Goal: Transaction & Acquisition: Purchase product/service

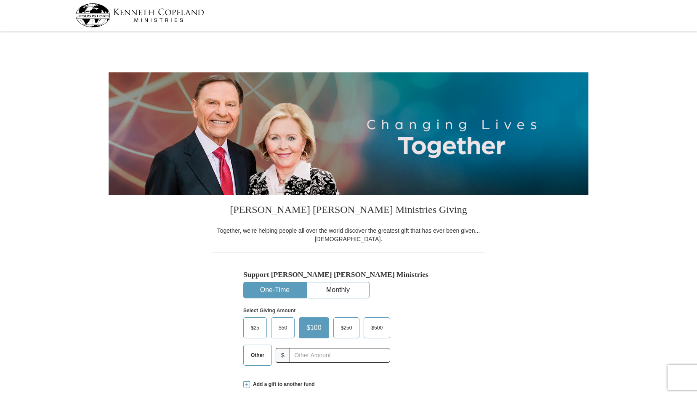
select select "VA"
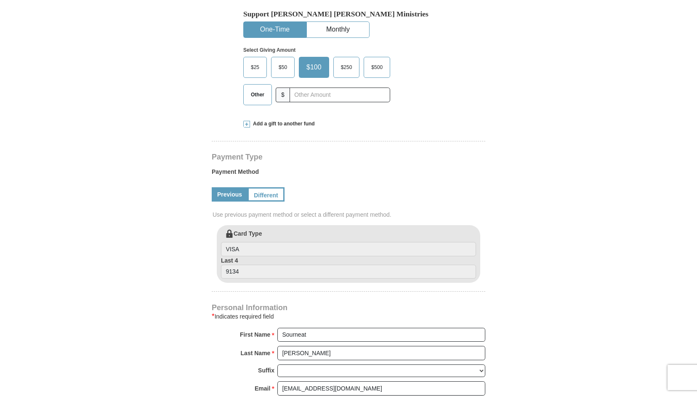
scroll to position [265, 0]
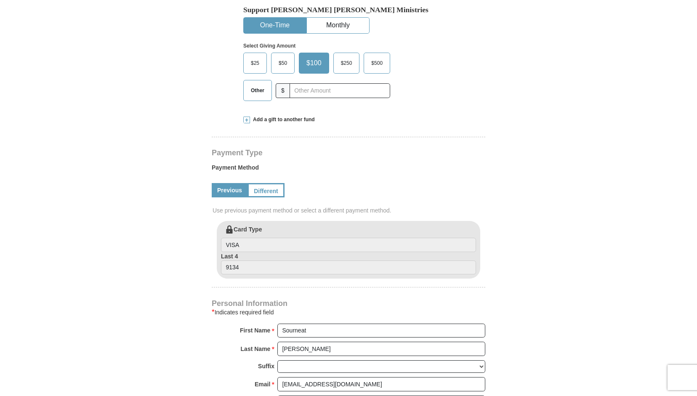
click at [254, 91] on span "Other" at bounding box center [258, 90] width 22 height 13
click at [0, 0] on input "Other" at bounding box center [0, 0] width 0 height 0
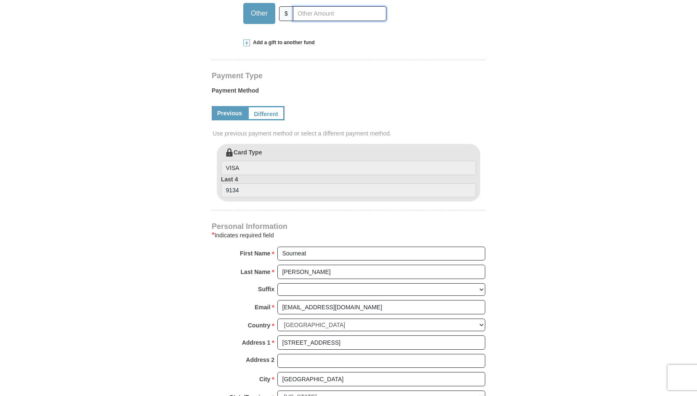
scroll to position [293, 0]
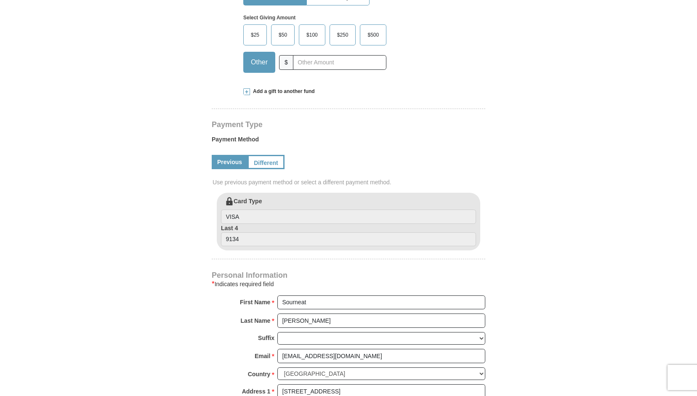
click at [245, 90] on span at bounding box center [246, 91] width 7 height 7
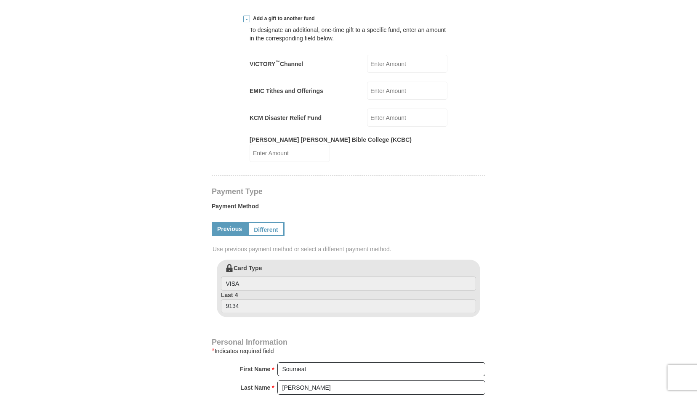
scroll to position [365, 0]
click at [411, 97] on input "EMIC Tithes and Offerings" at bounding box center [407, 92] width 80 height 18
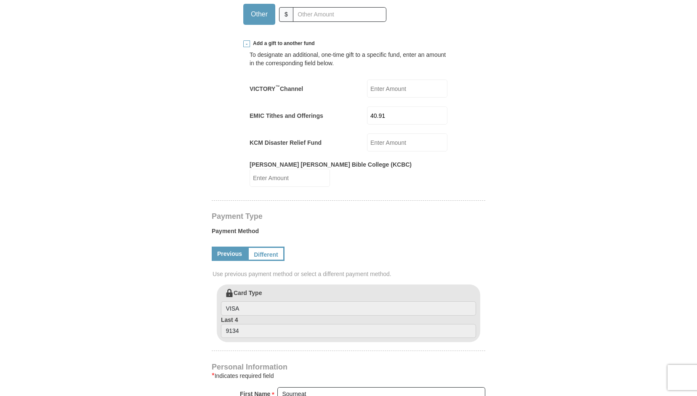
scroll to position [339, 0]
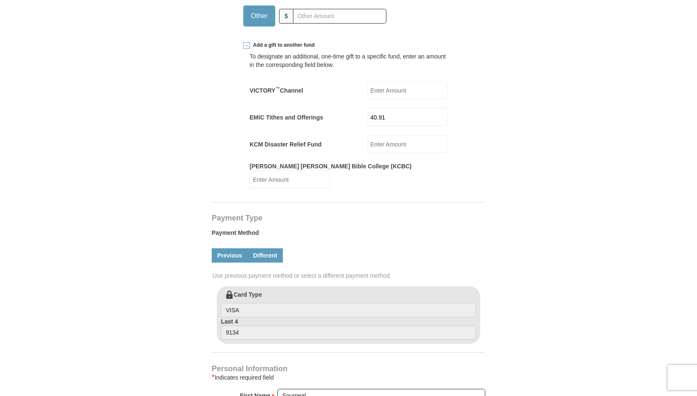
type input "40.91"
click at [275, 251] on link "Different" at bounding box center [265, 255] width 35 height 14
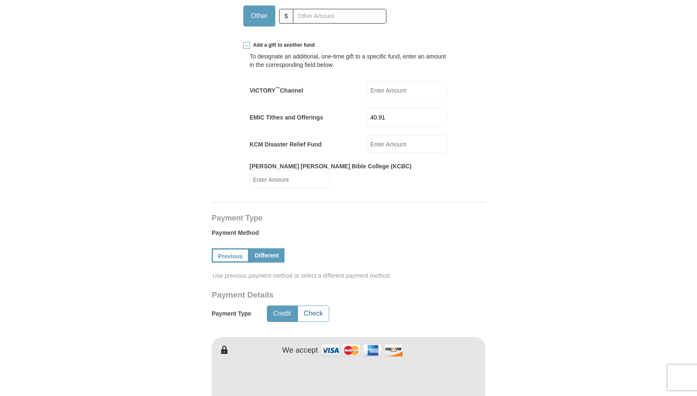
click at [317, 307] on button "Check" at bounding box center [313, 314] width 31 height 16
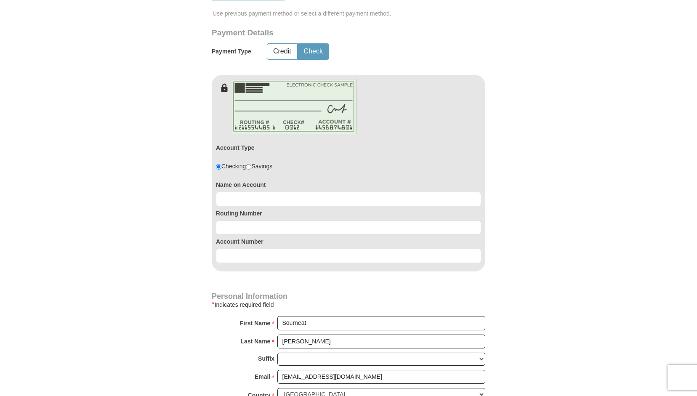
scroll to position [637, 0]
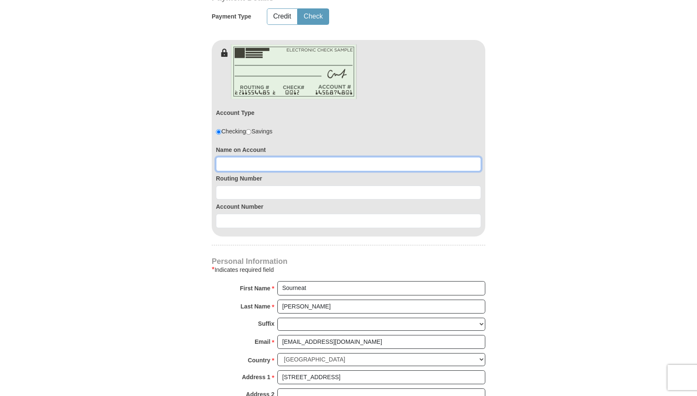
click at [259, 160] on input at bounding box center [348, 164] width 265 height 14
type input "Sourneat [PERSON_NAME]"
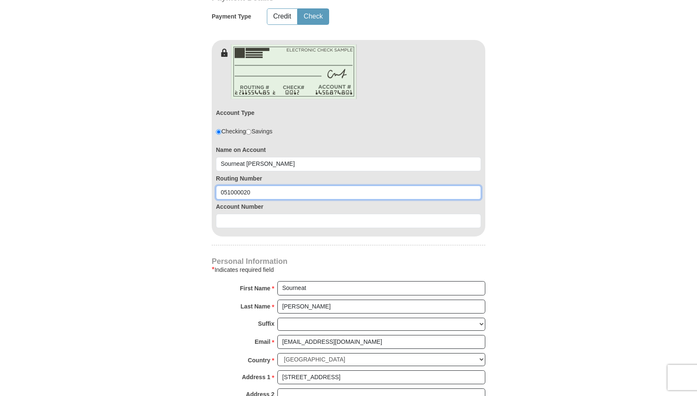
type input "051000020"
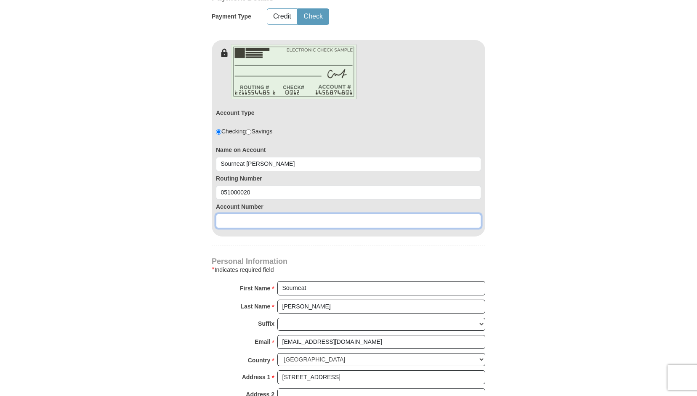
click at [264, 214] on input at bounding box center [348, 221] width 265 height 14
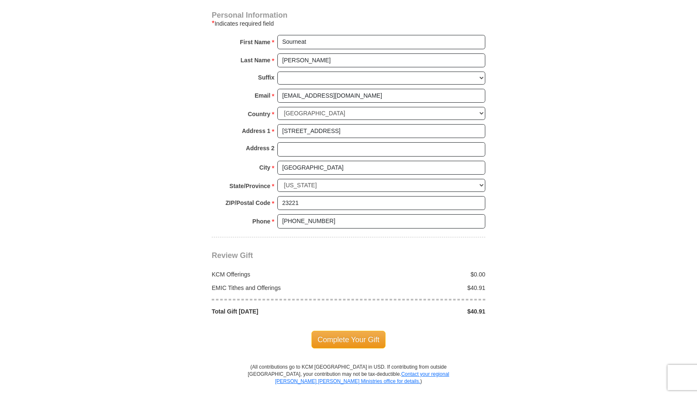
scroll to position [883, 0]
type input "1000086234324"
click at [343, 331] on span "Complete Your Gift" at bounding box center [349, 340] width 75 height 18
